Goal: Information Seeking & Learning: Compare options

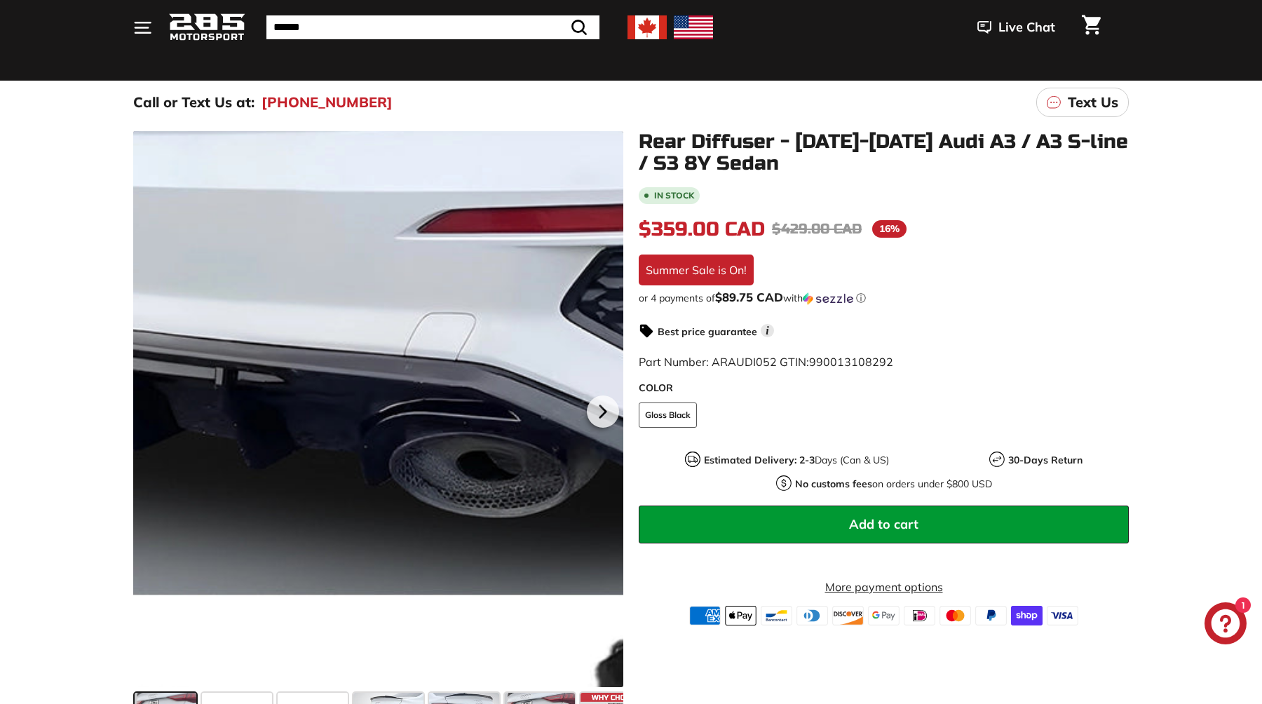
scroll to position [107, 0]
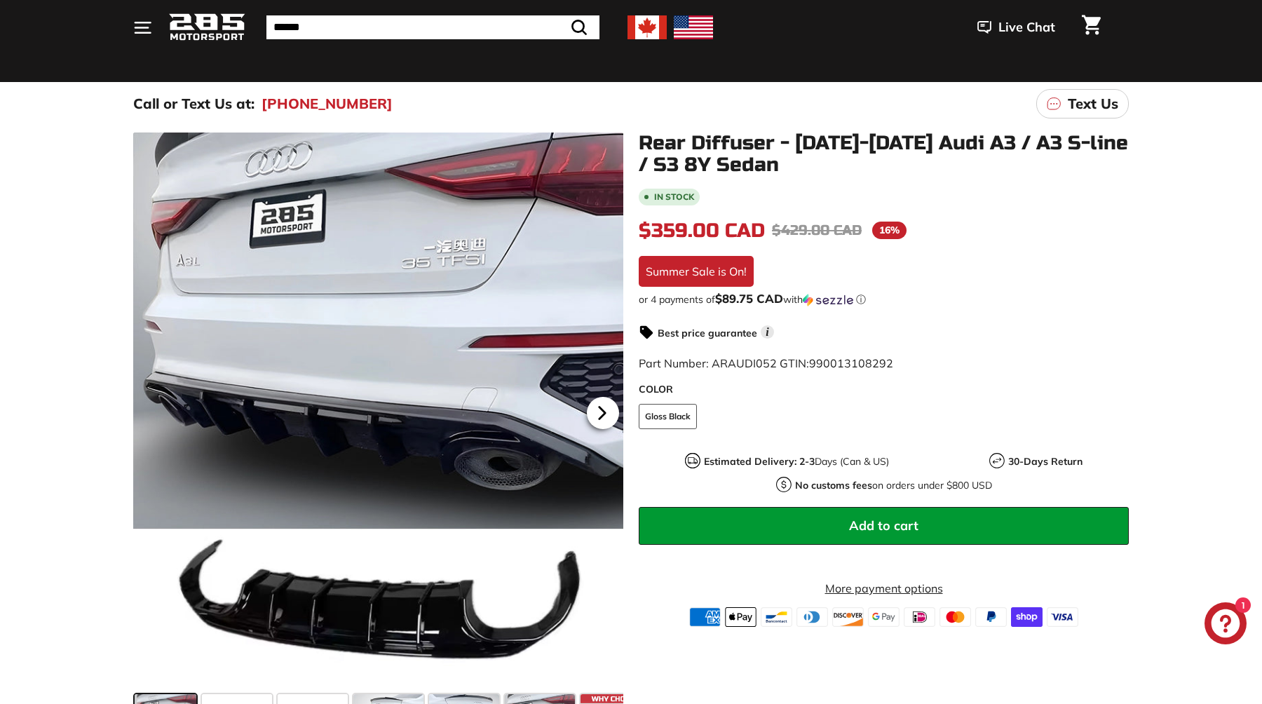
click at [616, 408] on icon at bounding box center [602, 413] width 32 height 32
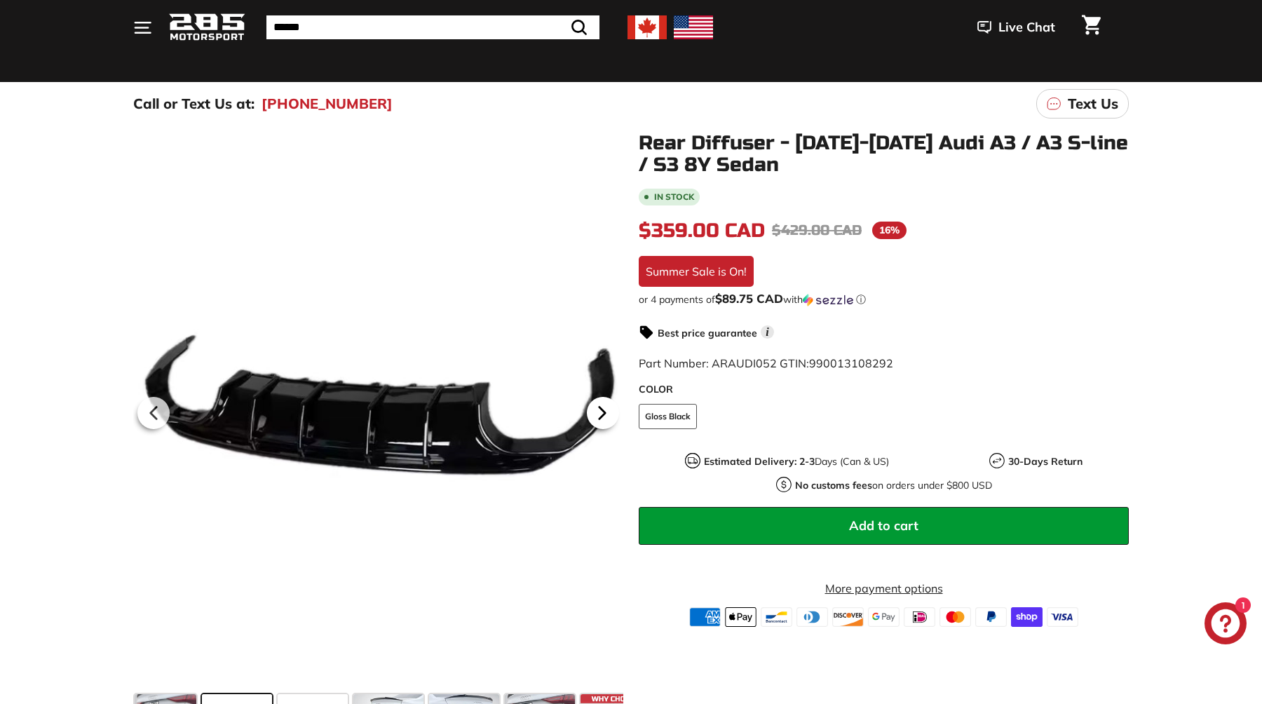
click at [616, 408] on icon at bounding box center [602, 413] width 32 height 32
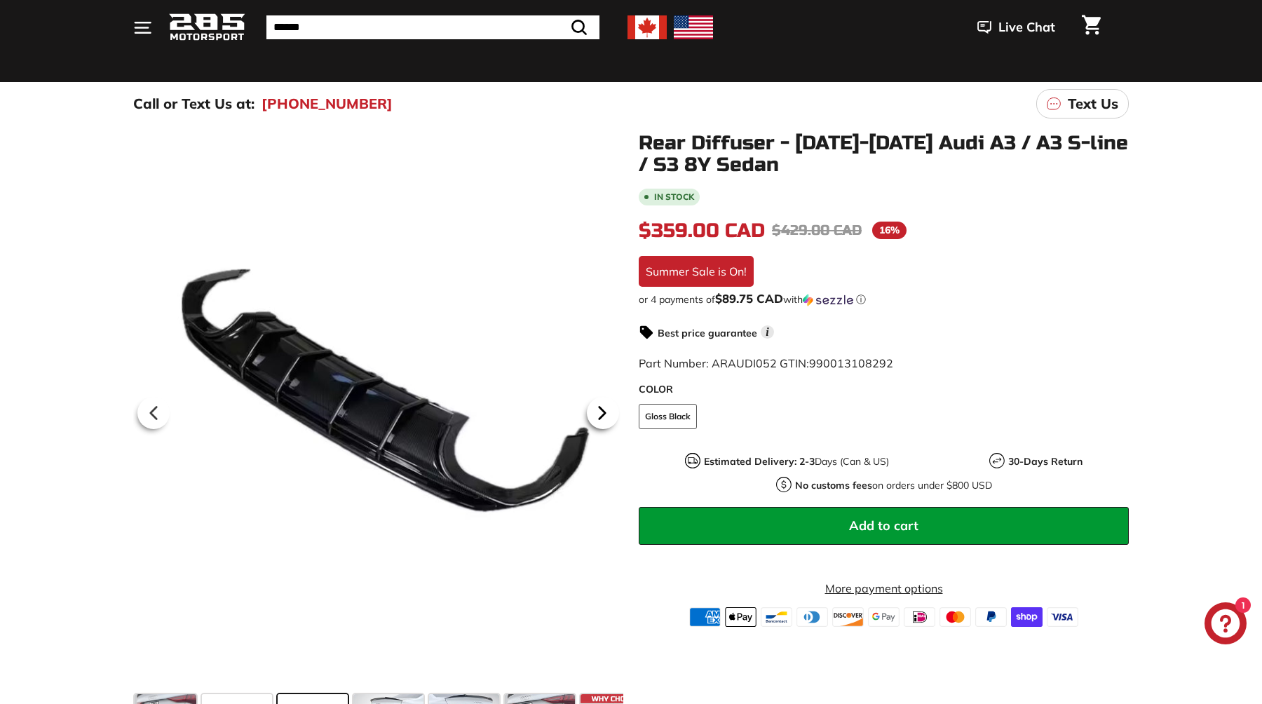
click at [616, 408] on icon at bounding box center [602, 413] width 32 height 32
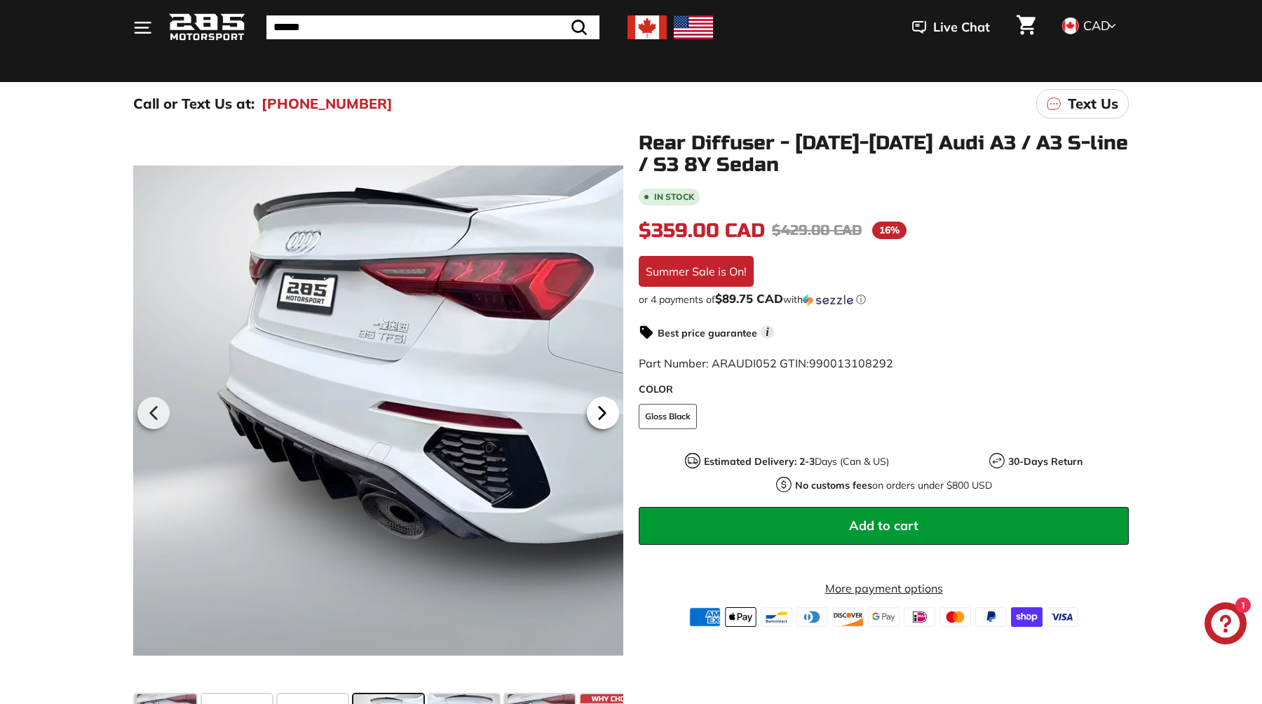
click at [603, 428] on icon at bounding box center [602, 413] width 32 height 32
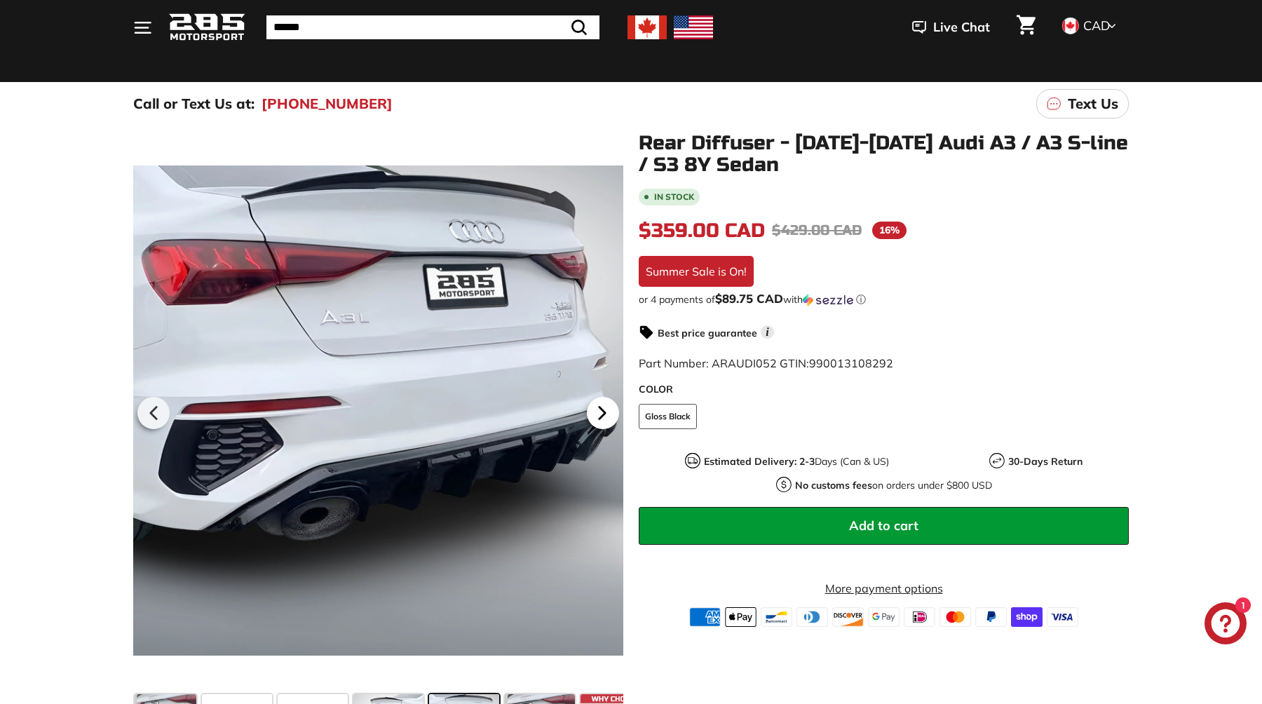
click at [603, 428] on icon at bounding box center [602, 413] width 32 height 32
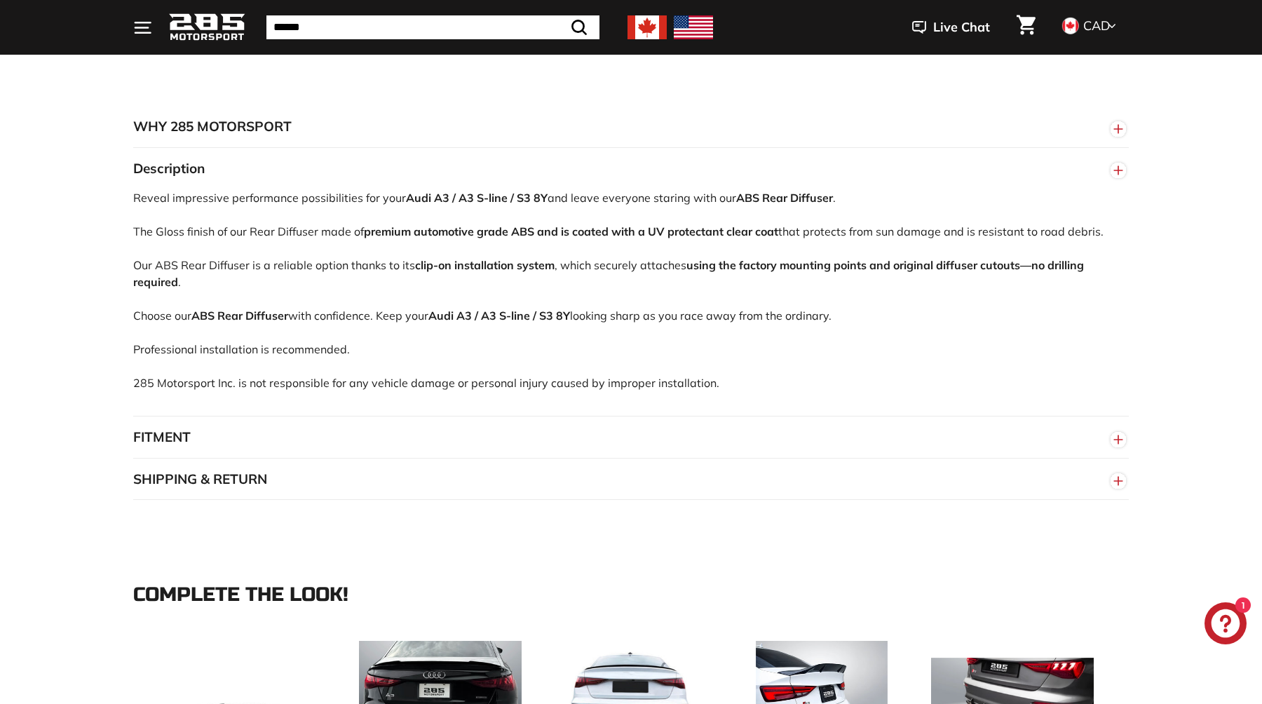
scroll to position [893, 0]
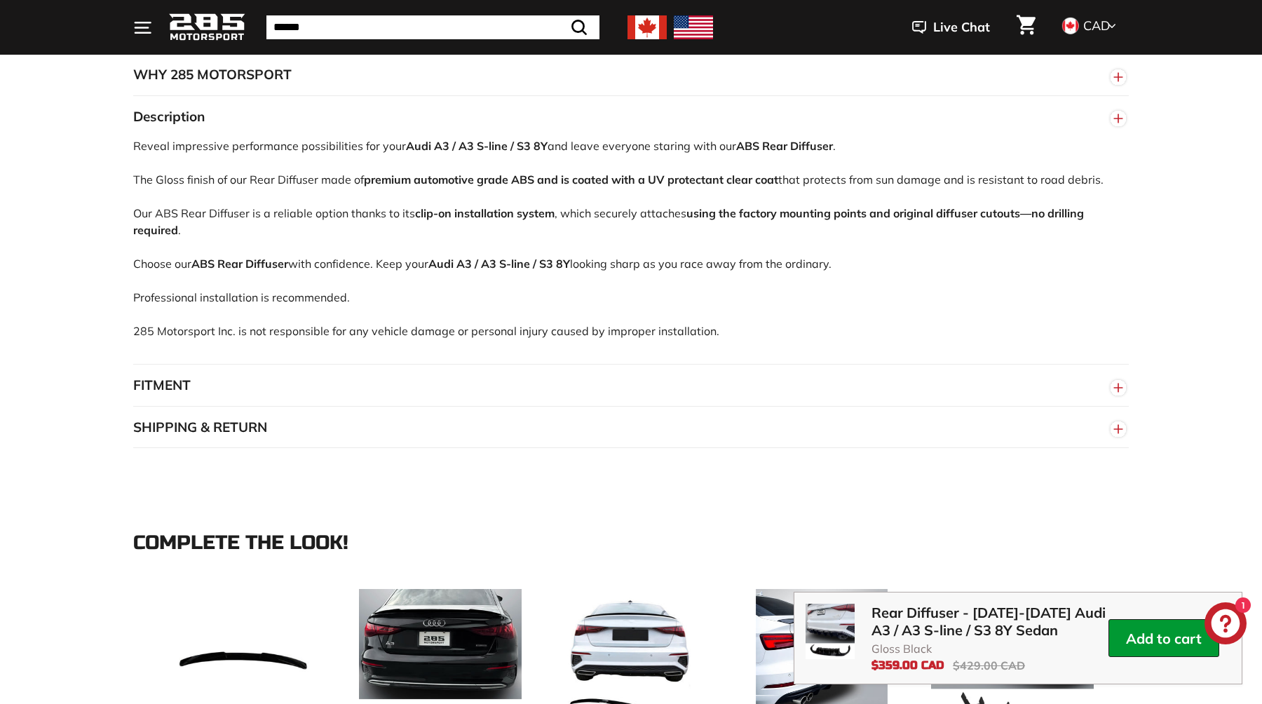
click at [245, 395] on button "FITMENT" at bounding box center [630, 386] width 995 height 42
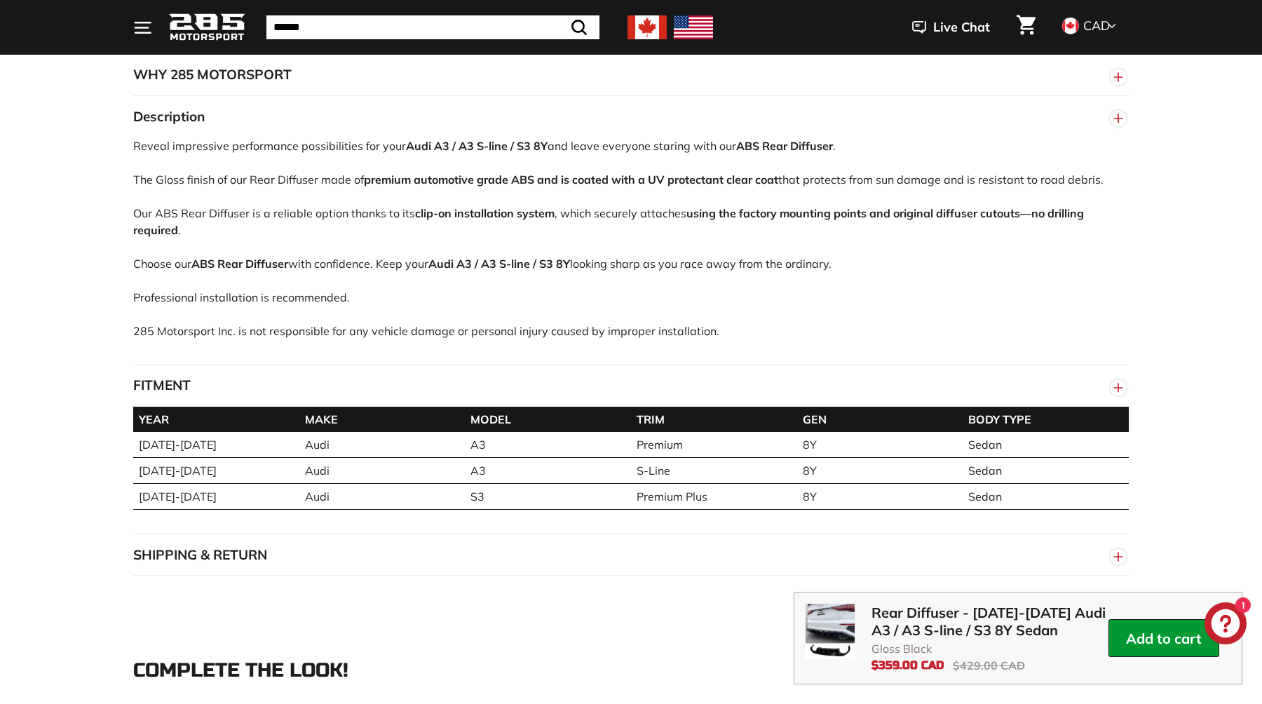
click at [249, 396] on button "FITMENT" at bounding box center [630, 386] width 995 height 42
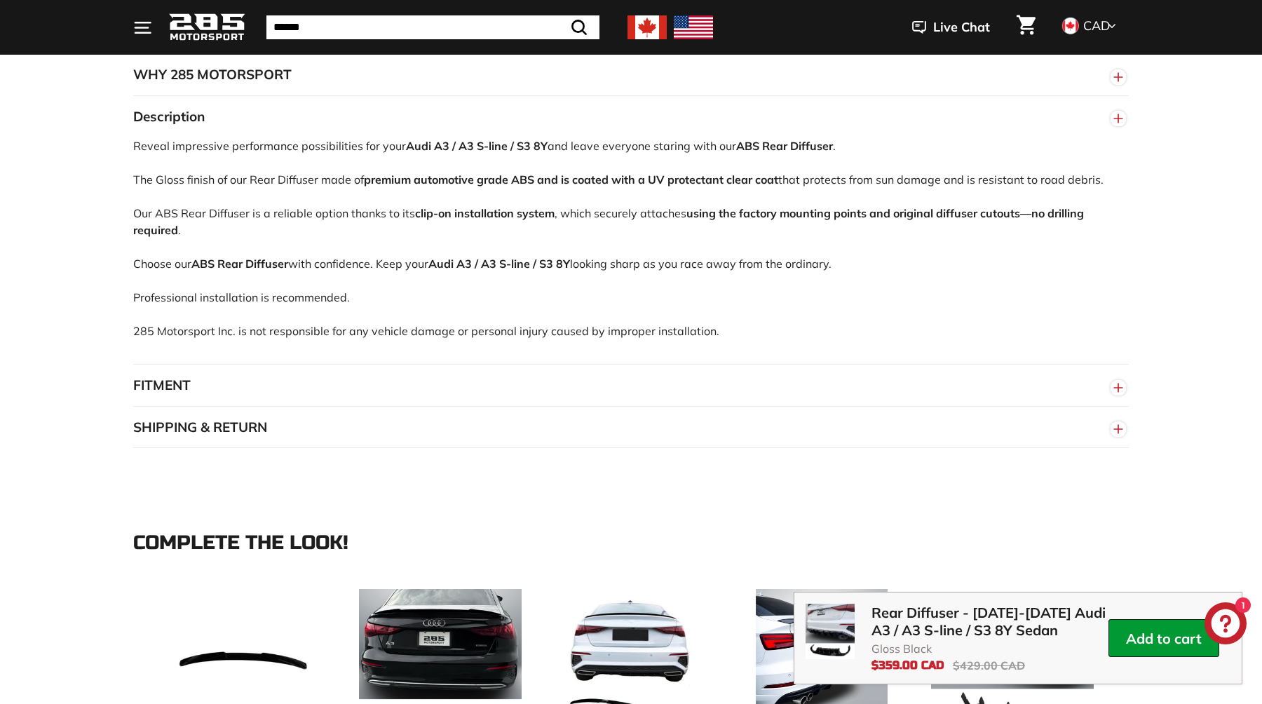
click at [226, 425] on button "SHIPPING & RETURN" at bounding box center [630, 428] width 995 height 42
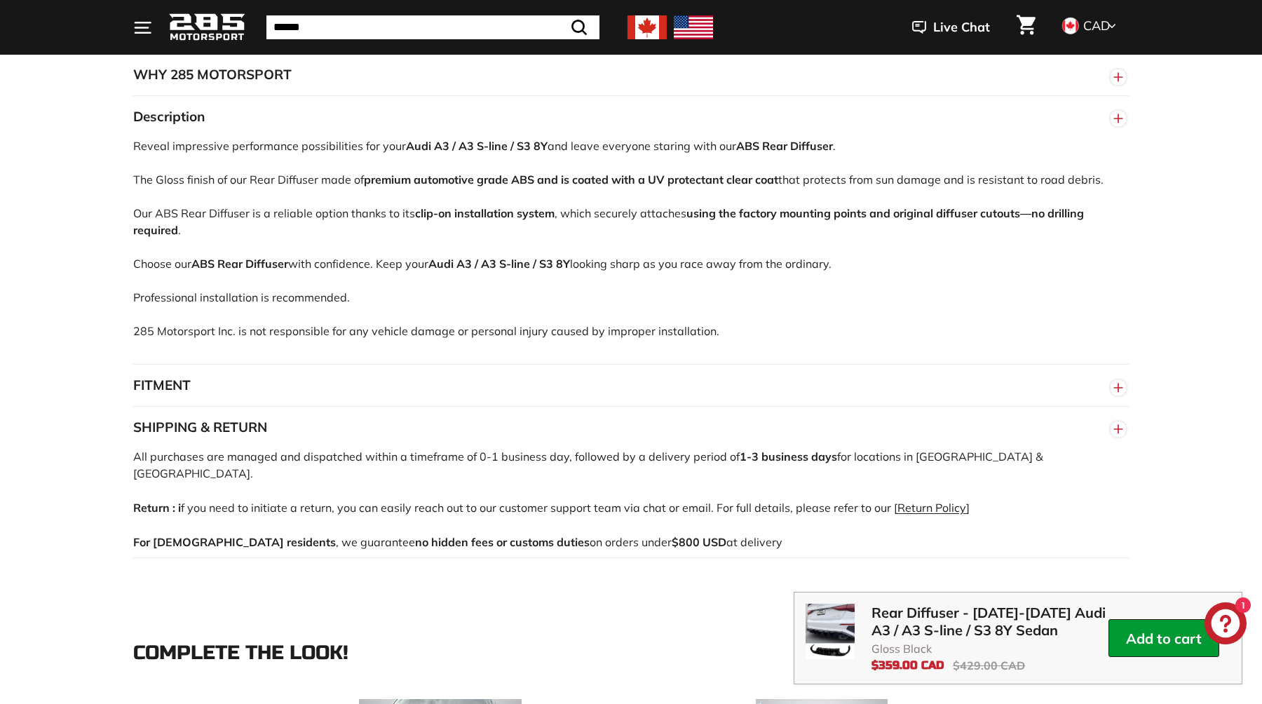
click at [226, 425] on button "SHIPPING & RETURN" at bounding box center [630, 428] width 995 height 42
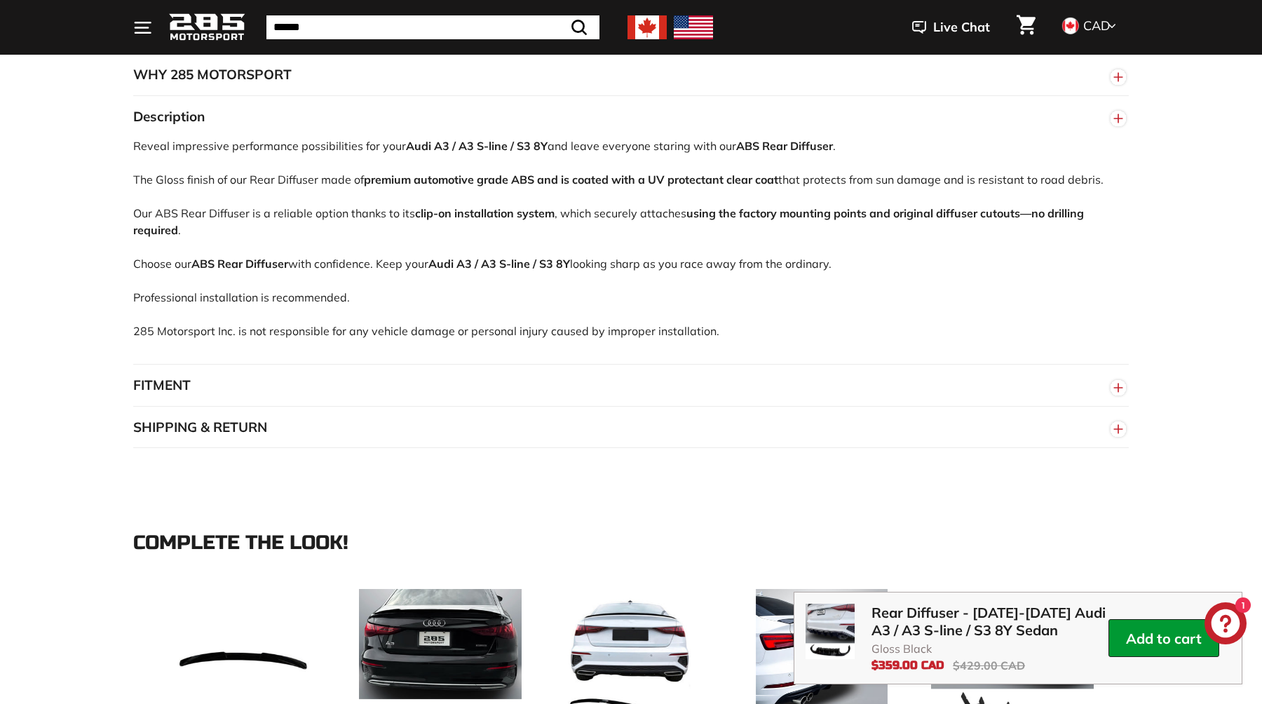
click at [226, 425] on button "SHIPPING & RETURN" at bounding box center [630, 428] width 995 height 42
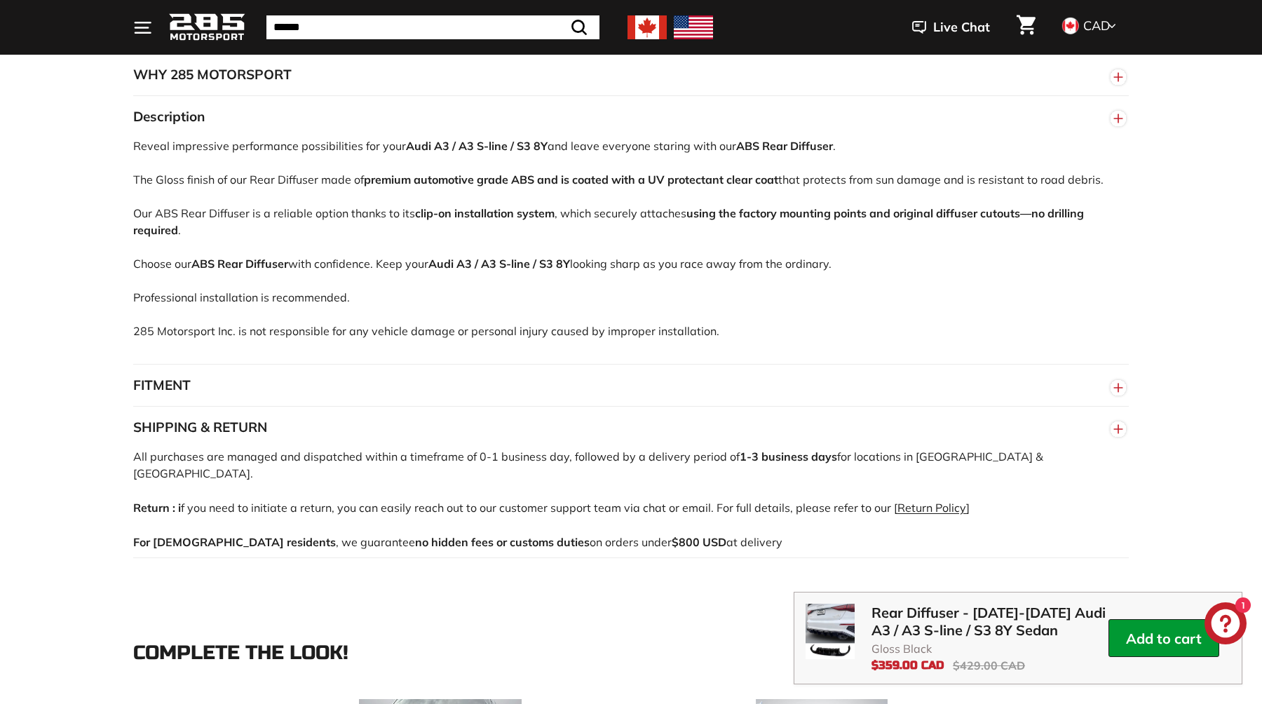
click at [226, 425] on button "SHIPPING & RETURN" at bounding box center [630, 428] width 995 height 42
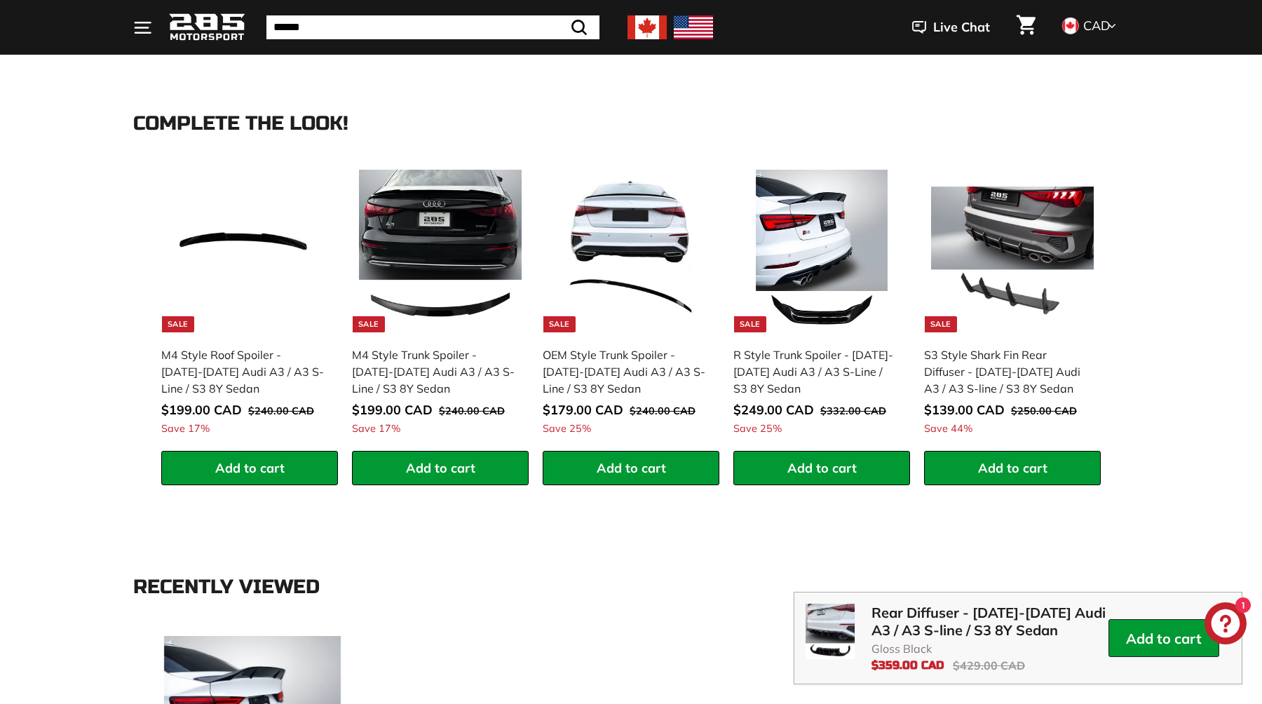
scroll to position [1324, 0]
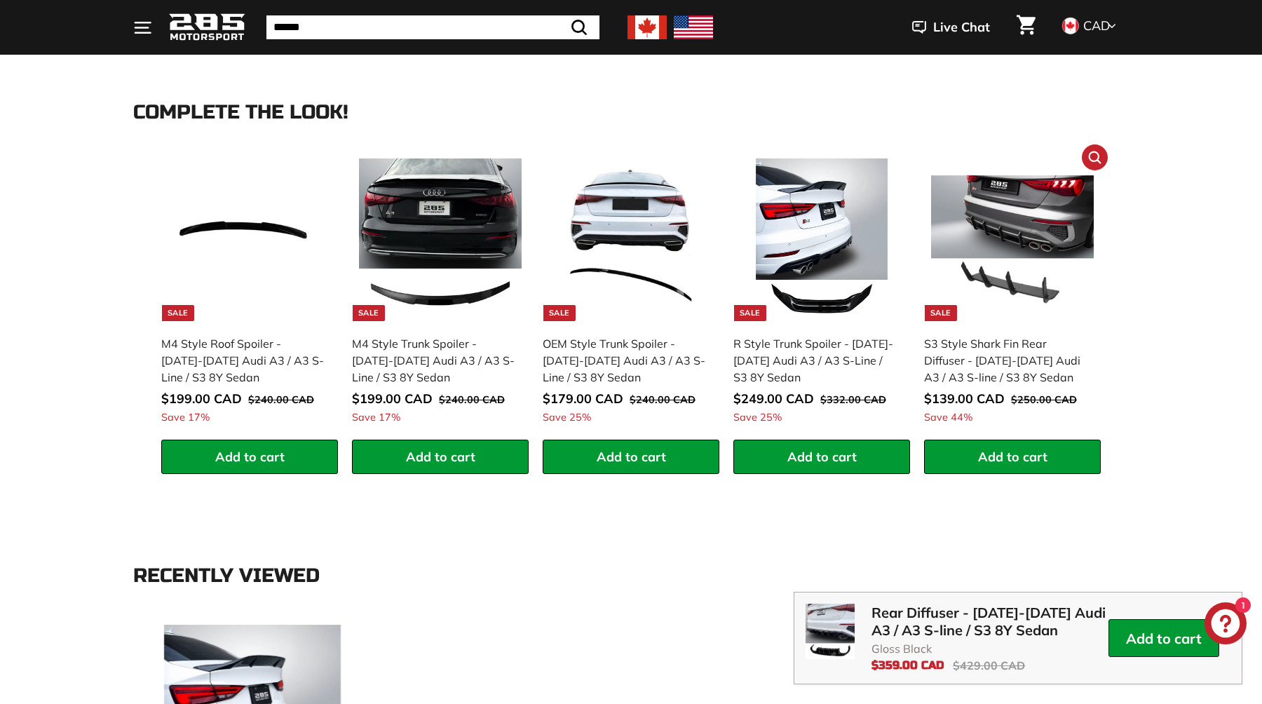
click at [1018, 242] on img at bounding box center [1012, 239] width 163 height 163
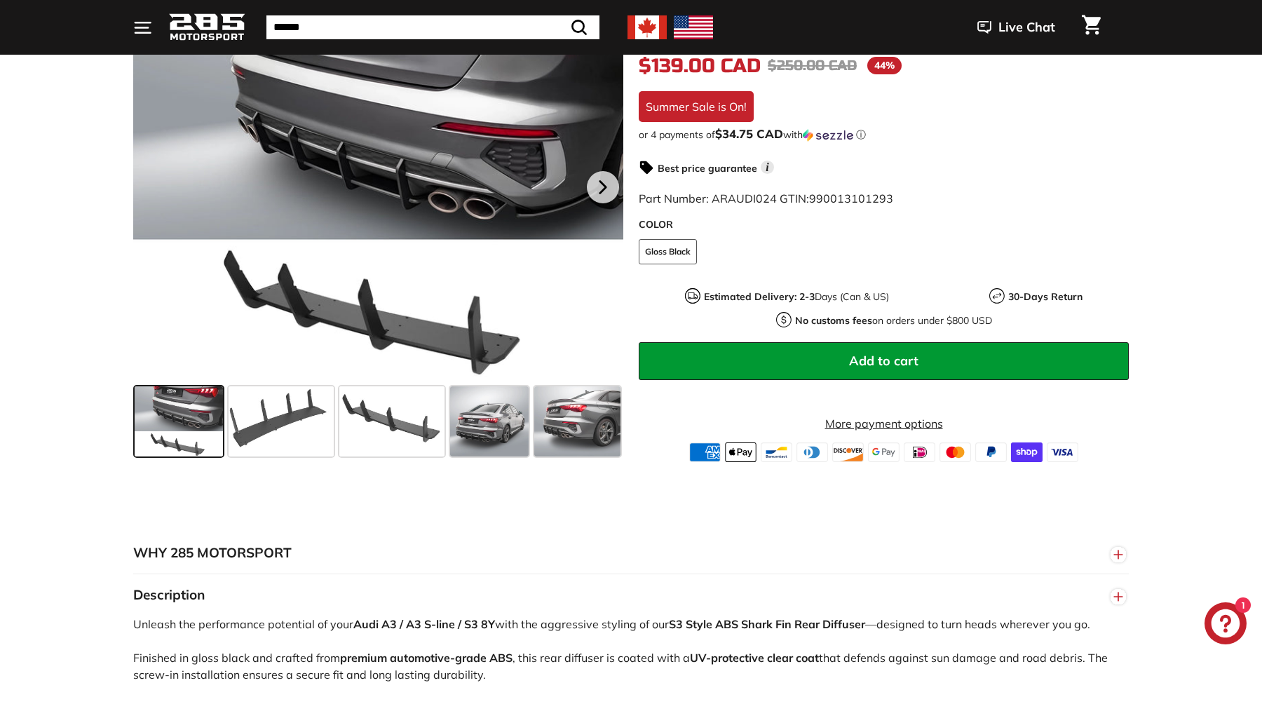
scroll to position [313, 0]
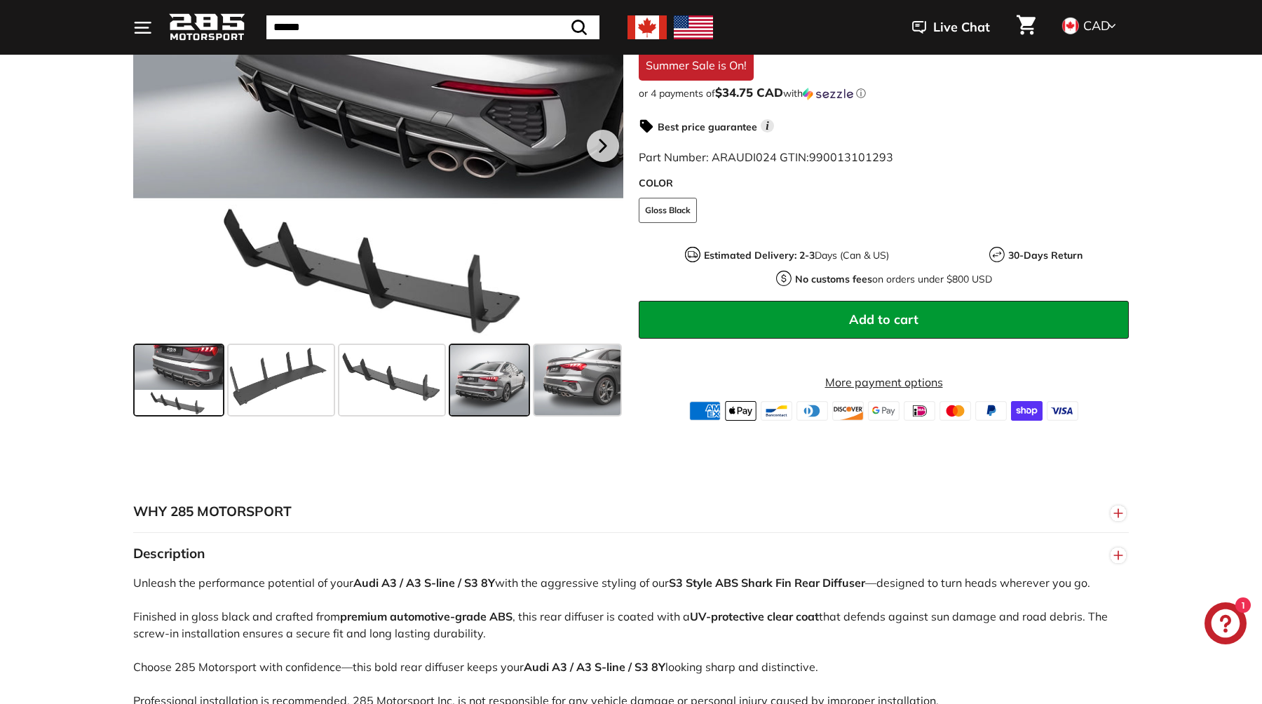
click at [488, 384] on span at bounding box center [489, 380] width 79 height 70
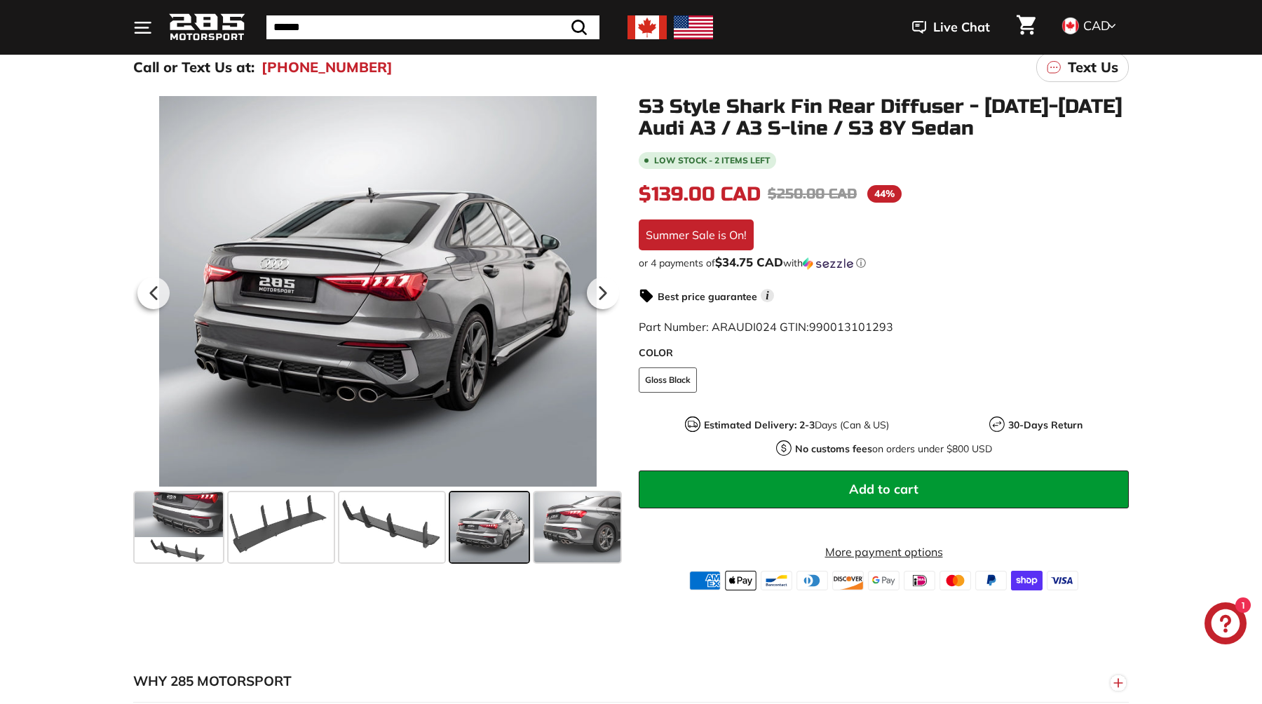
scroll to position [128, 0]
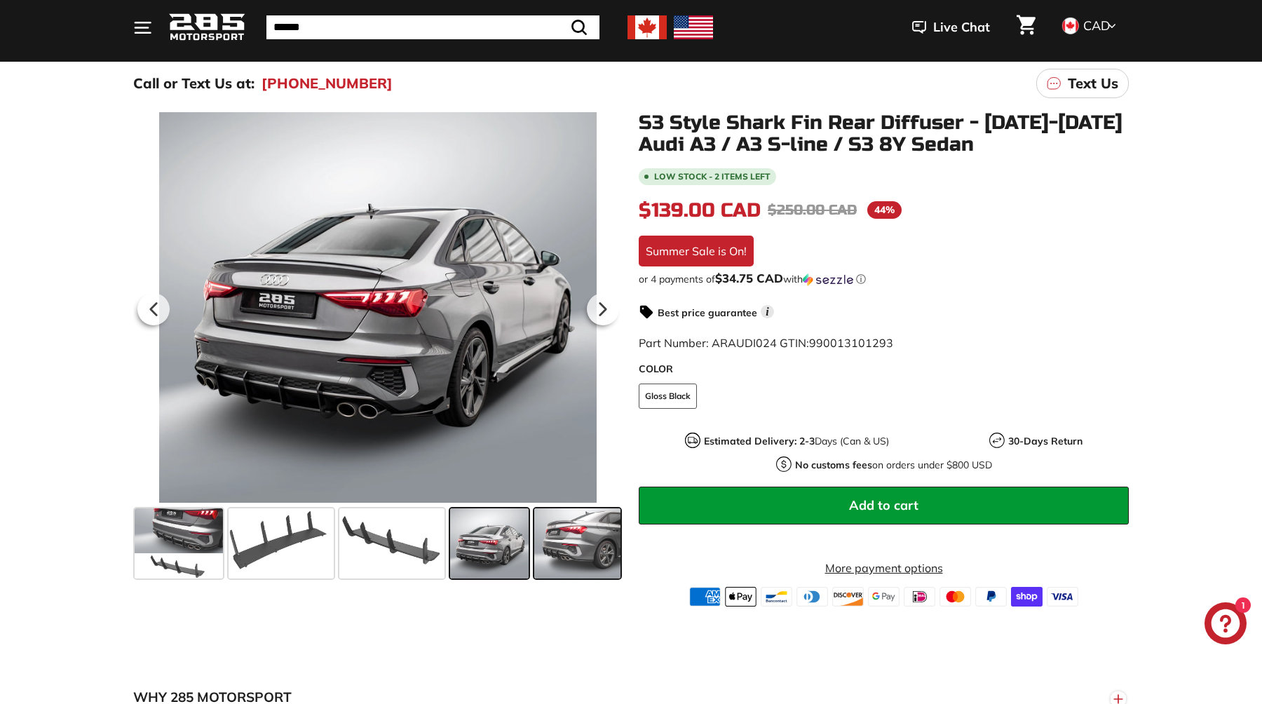
click at [587, 533] on span at bounding box center [577, 543] width 87 height 70
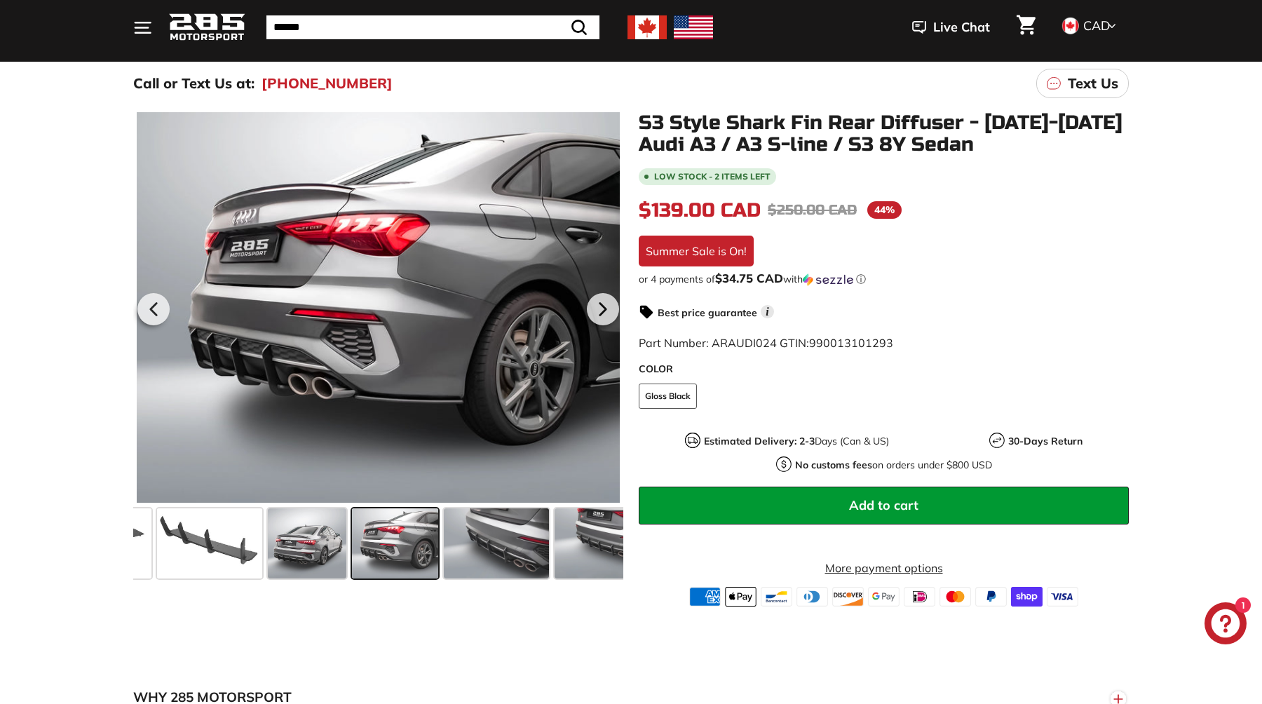
scroll to position [0, 199]
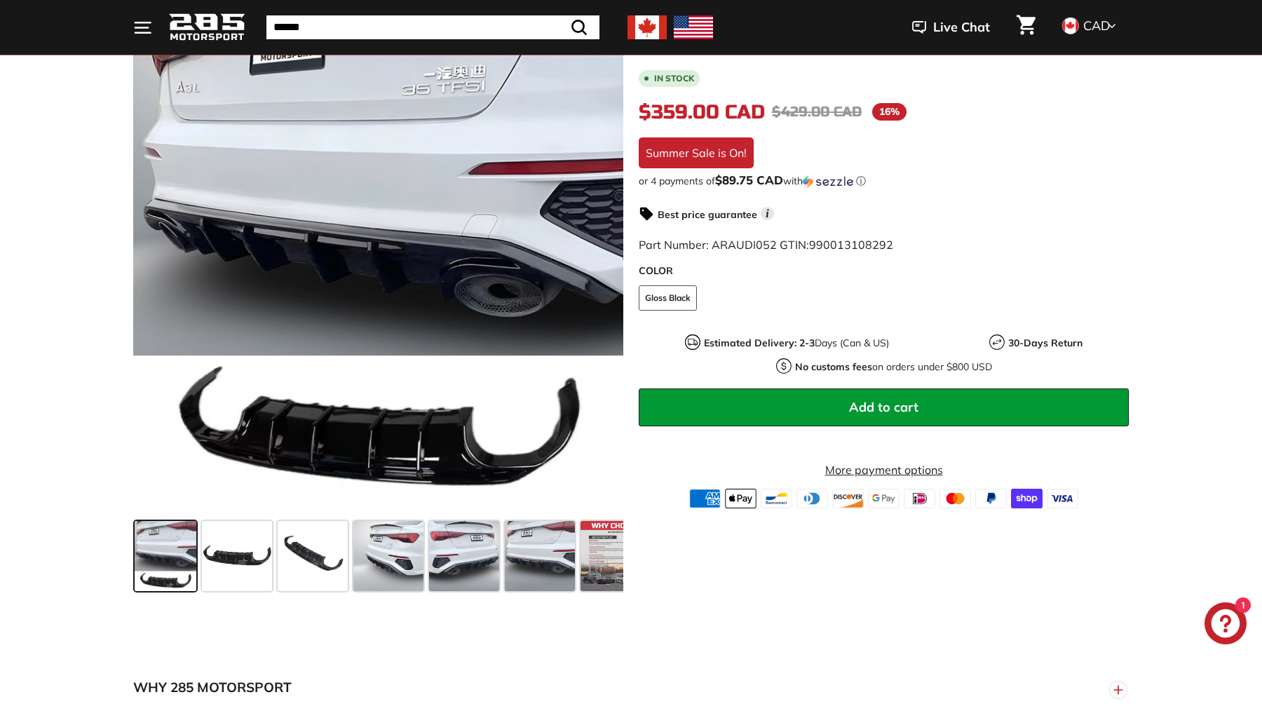
scroll to position [376, 0]
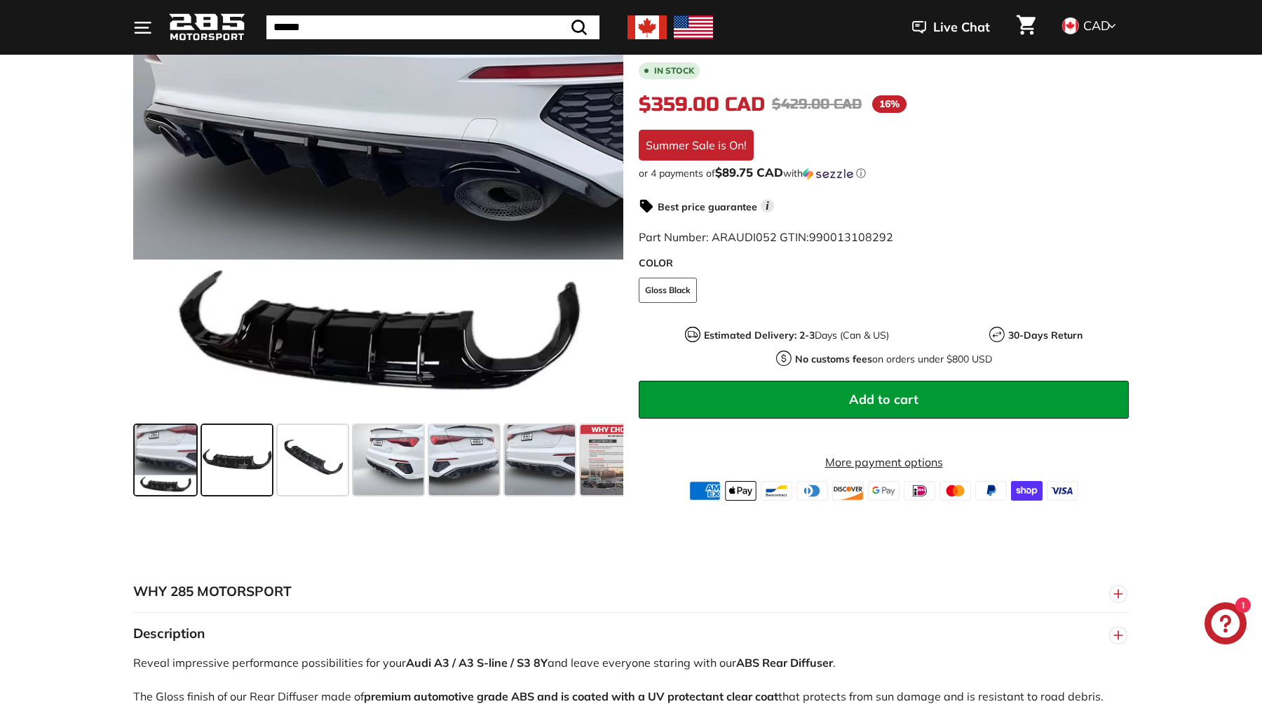
click at [233, 470] on span at bounding box center [237, 460] width 70 height 70
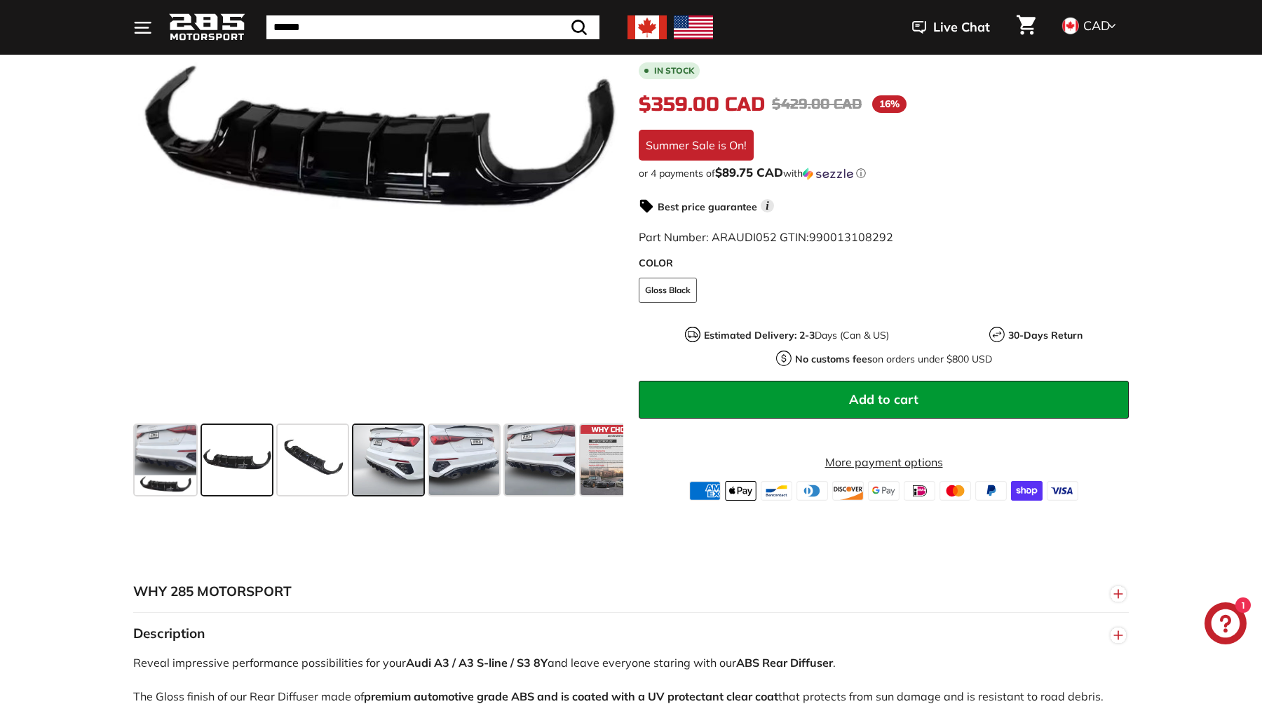
click at [390, 464] on span at bounding box center [388, 460] width 70 height 70
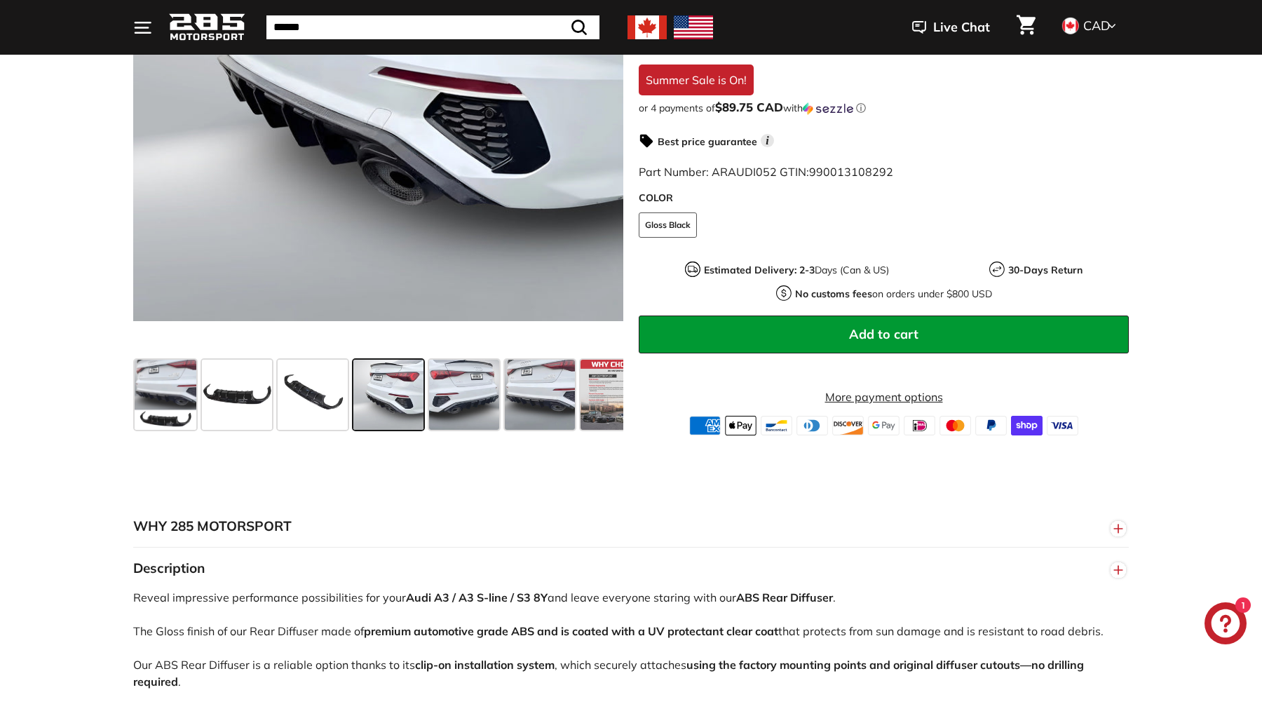
scroll to position [0, 0]
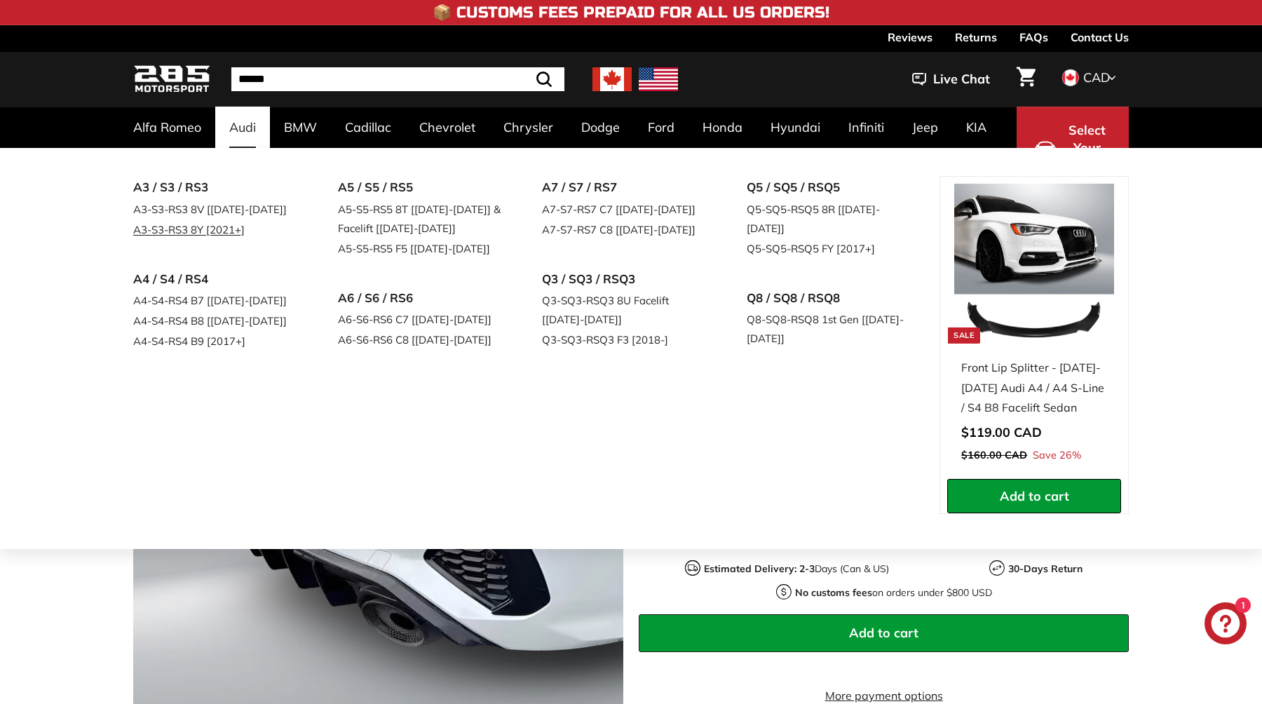
click at [211, 231] on link "A3-S3-RS3 8Y [2021+]" at bounding box center [215, 229] width 165 height 20
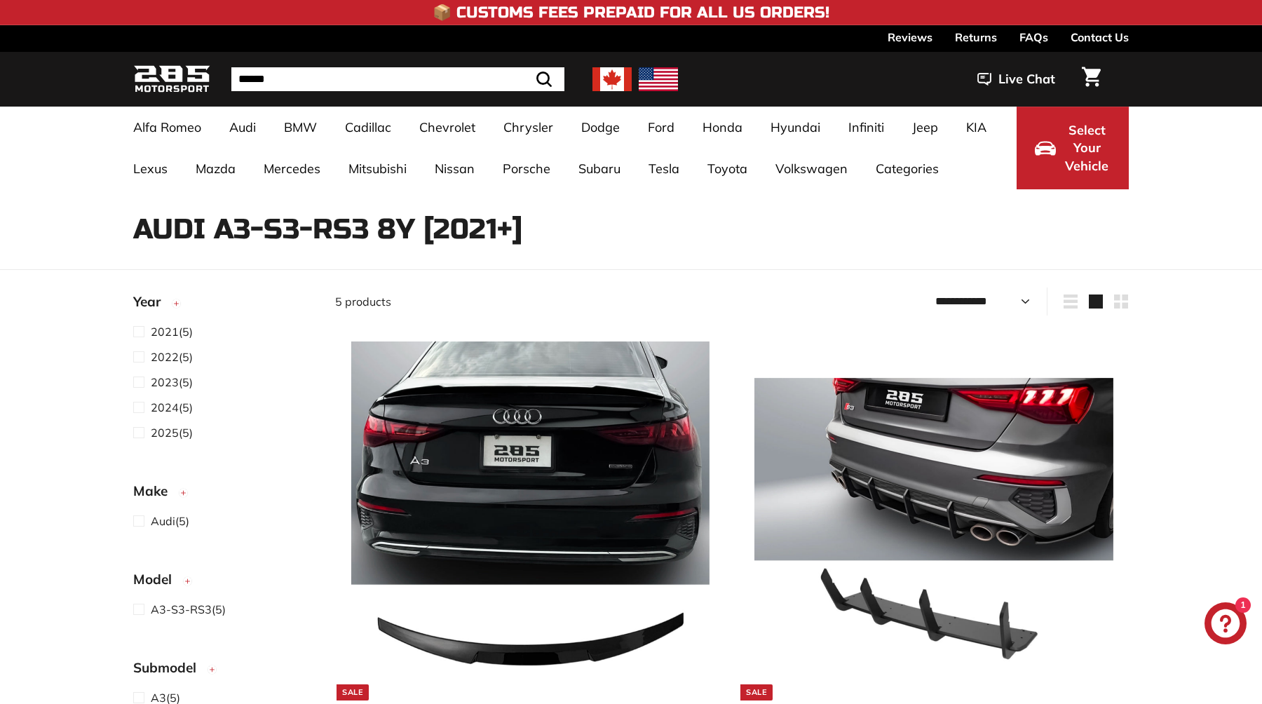
select select "**********"
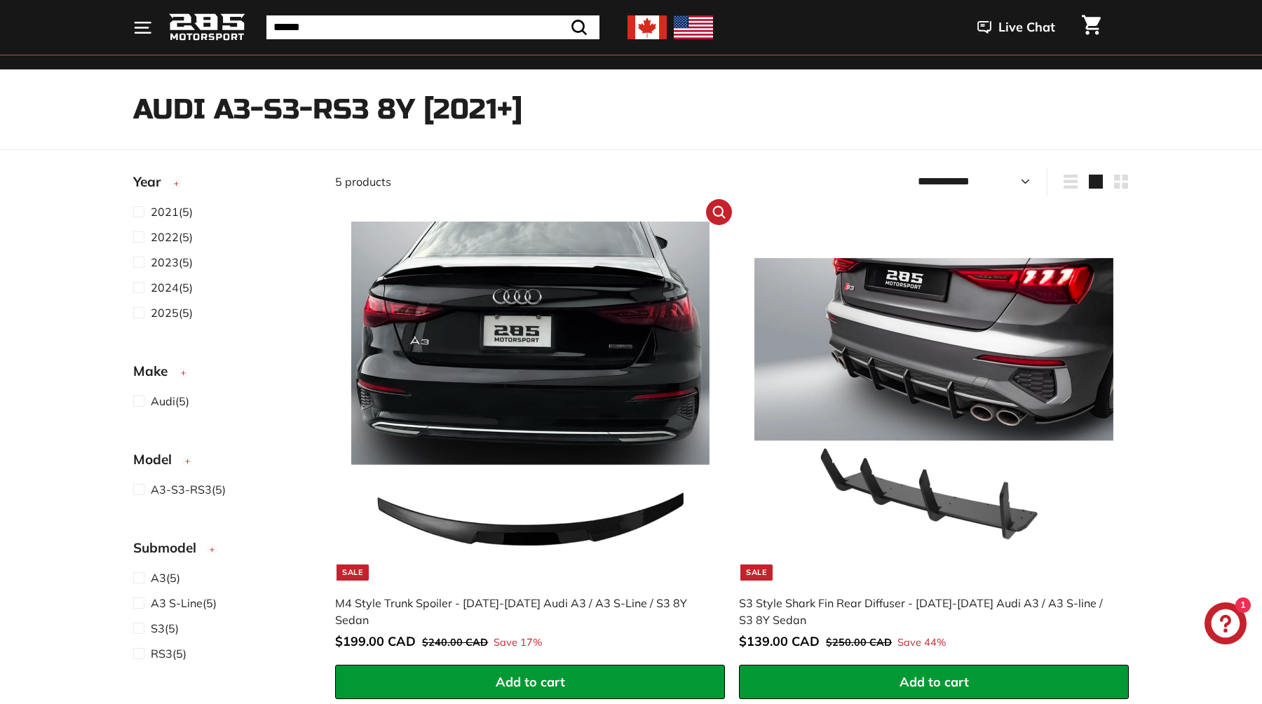
scroll to position [146, 0]
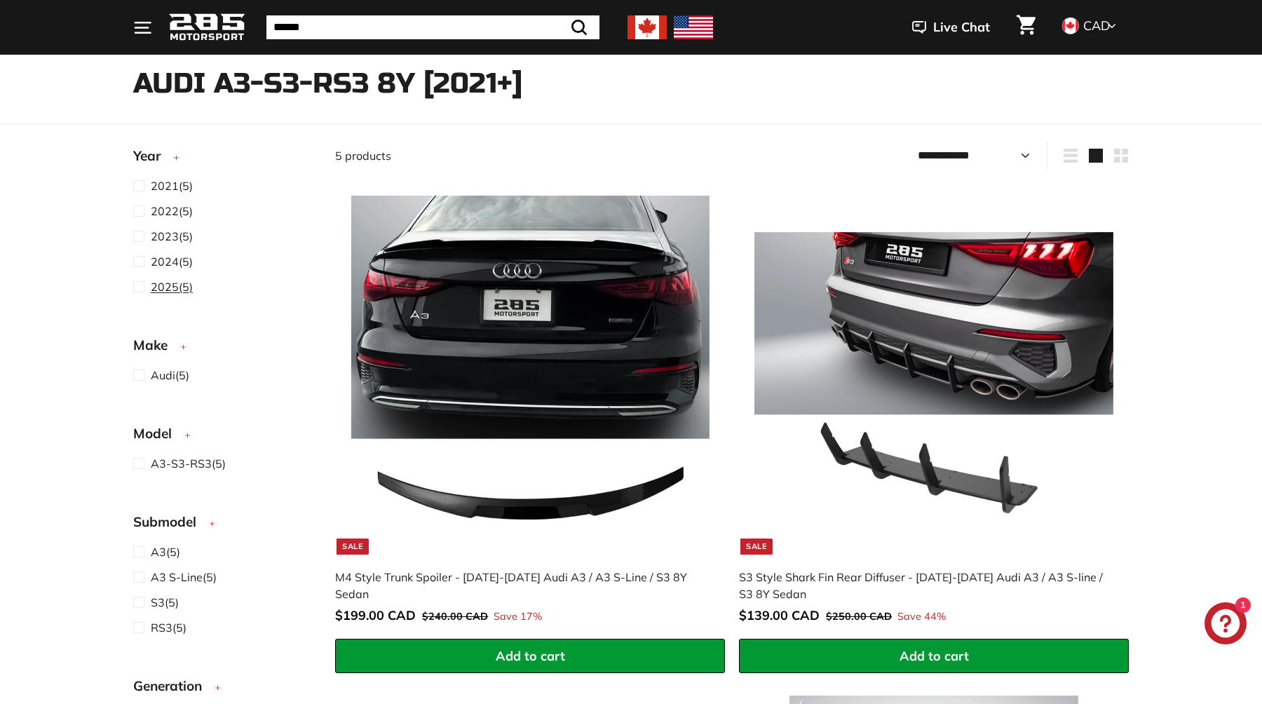
click at [134, 282] on span at bounding box center [142, 286] width 18 height 17
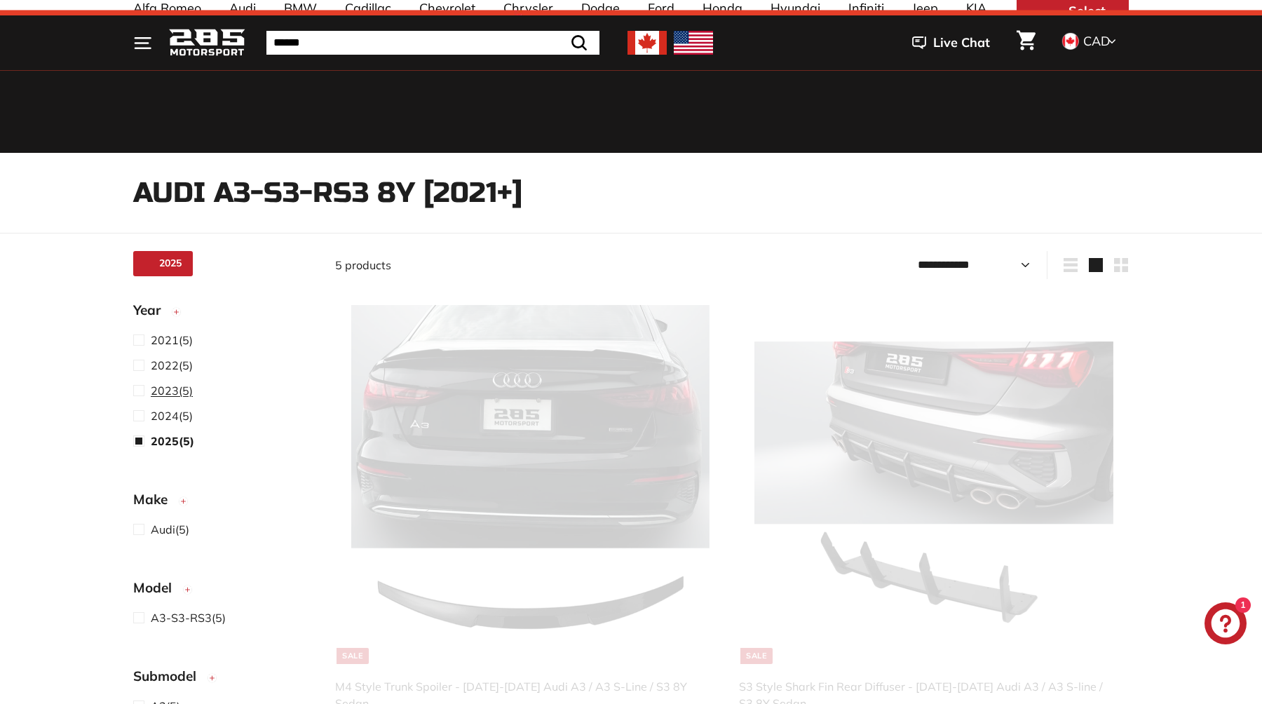
select select "**********"
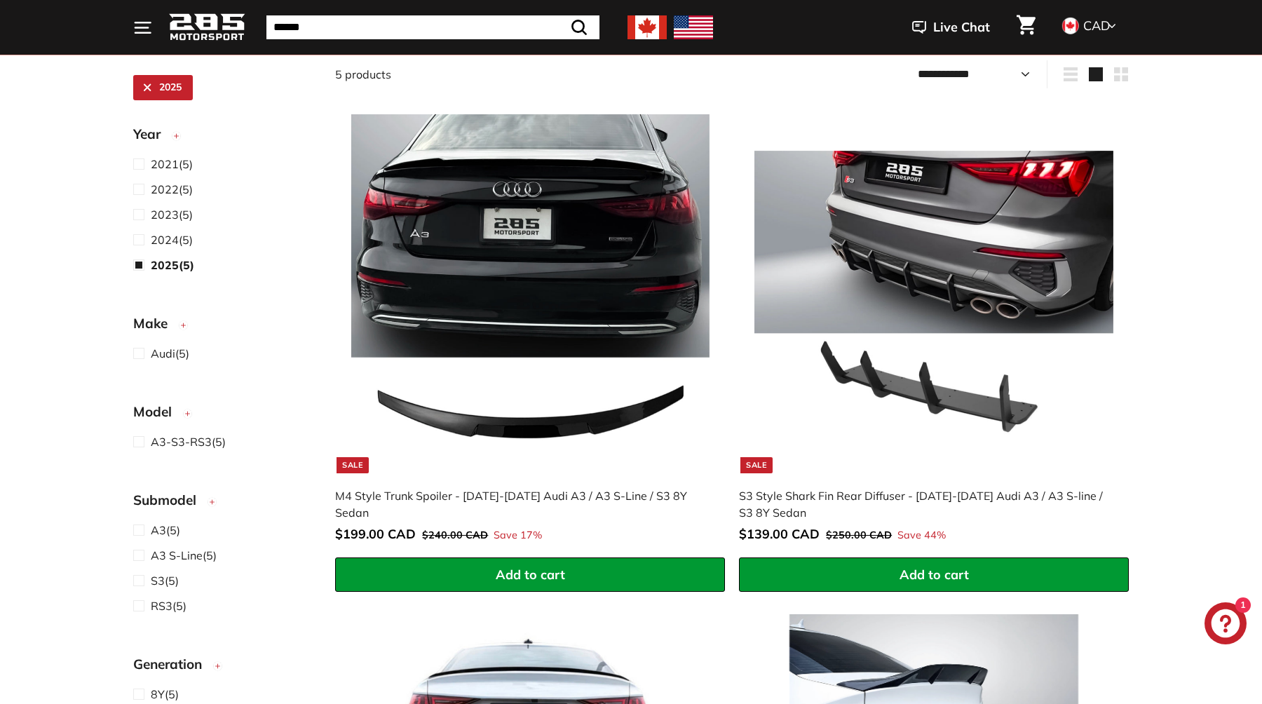
scroll to position [143, 0]
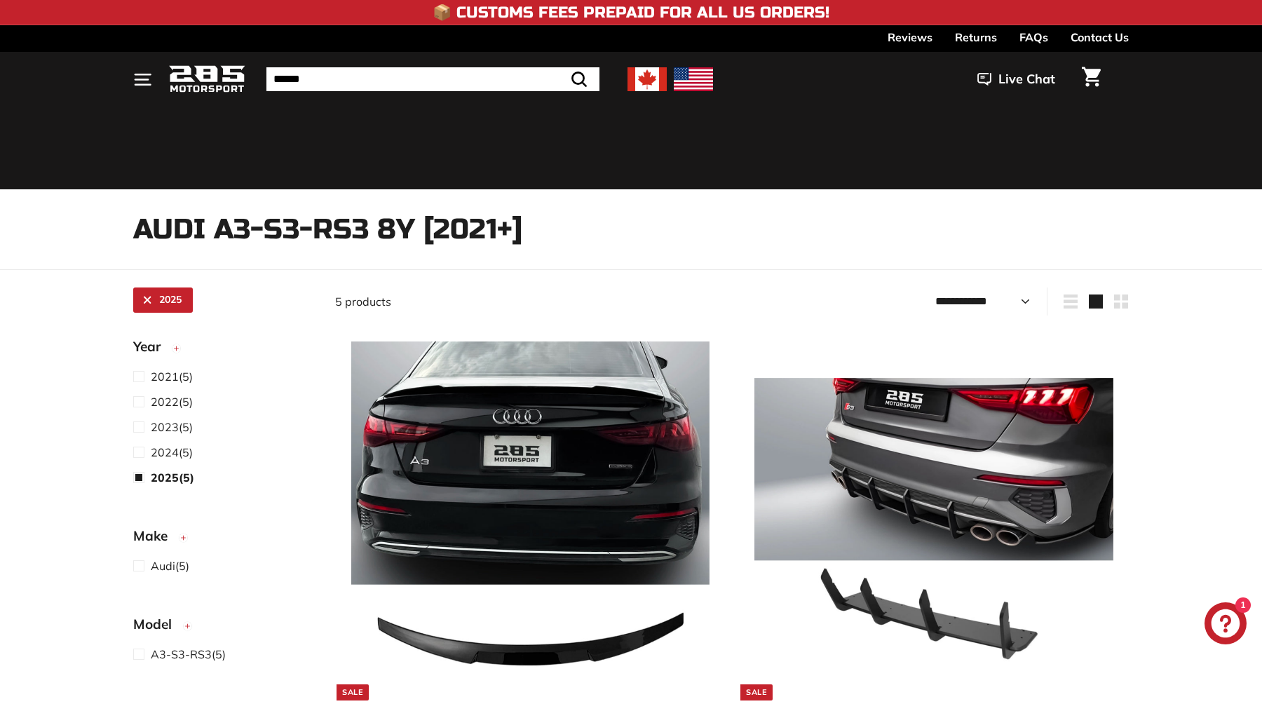
select select "**********"
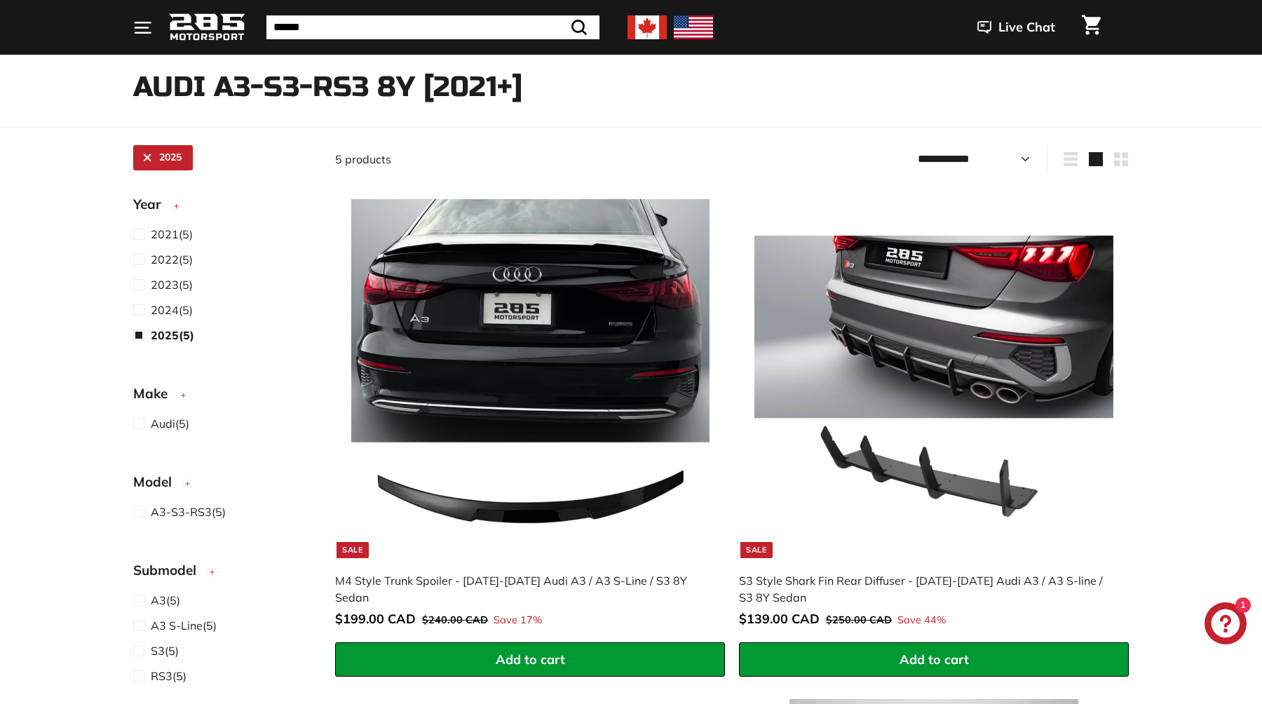
scroll to position [143, 0]
